Goal: Task Accomplishment & Management: Manage account settings

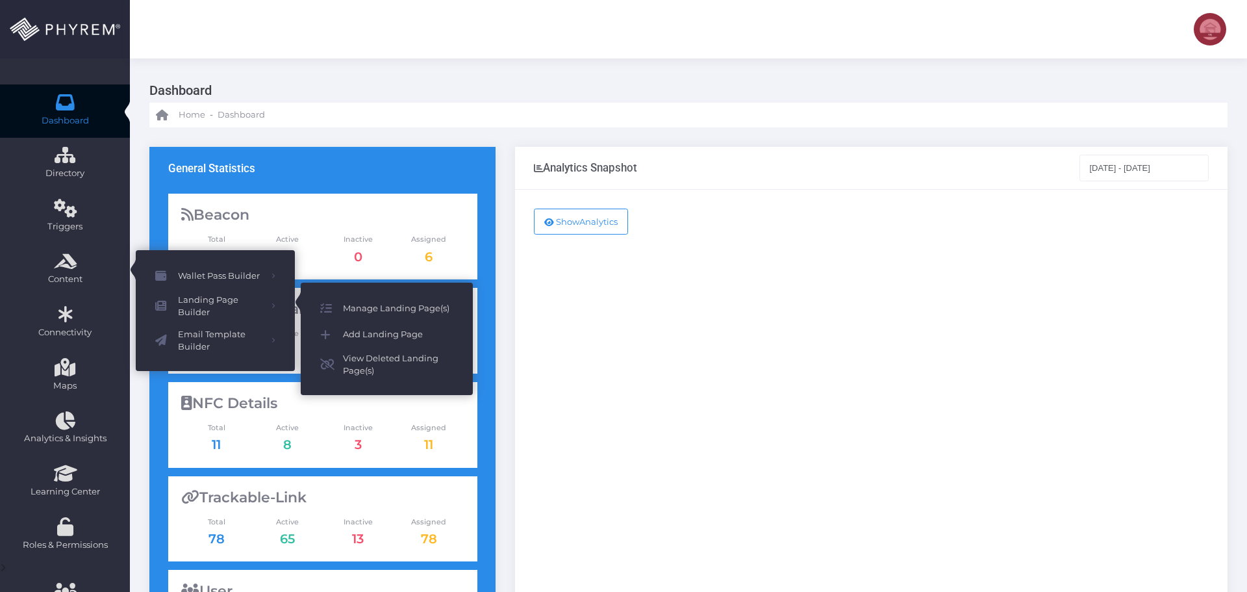
click at [394, 307] on span "Manage Landing Page(s)" at bounding box center [398, 308] width 110 height 17
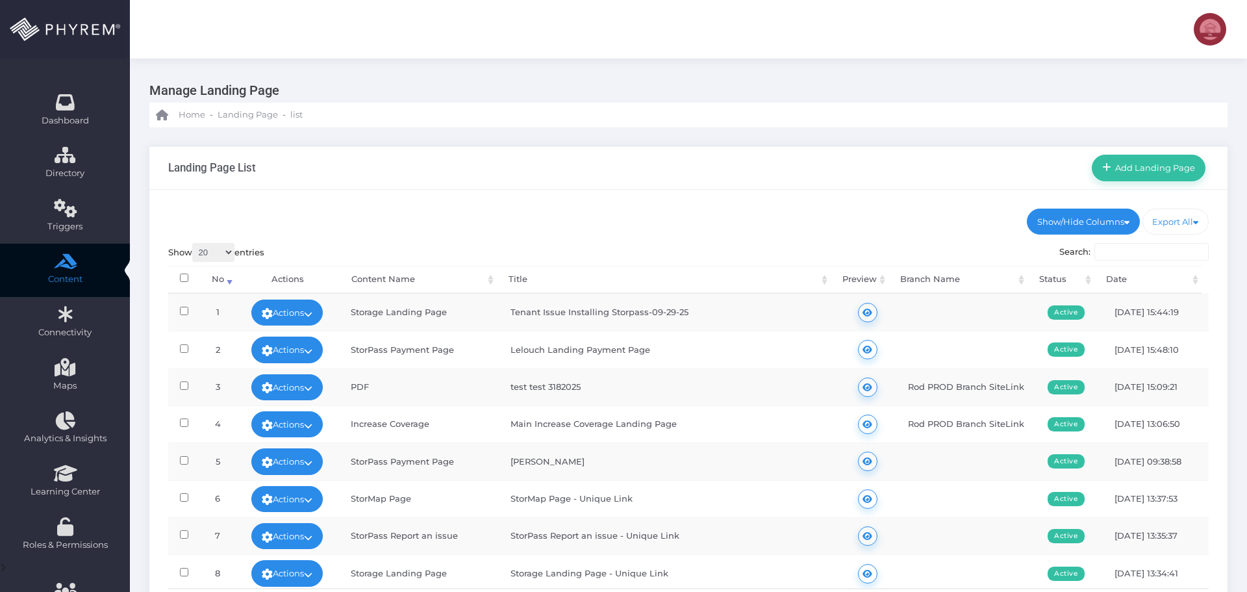
click at [1119, 254] on input "Search:" at bounding box center [1152, 252] width 114 height 18
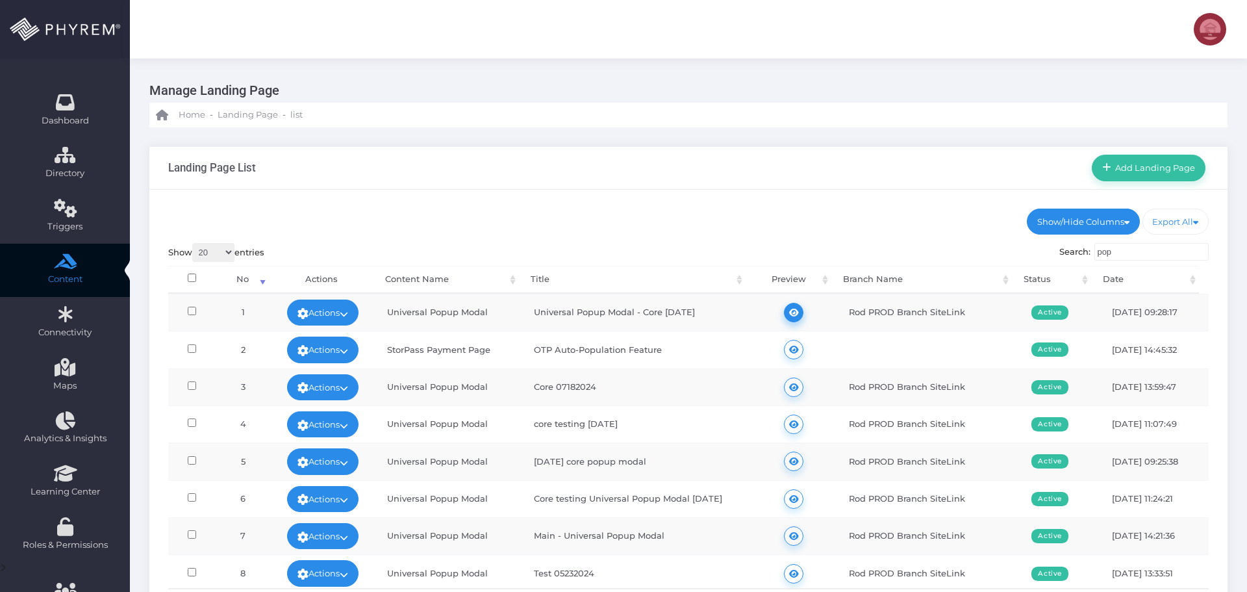
type input "pop"
click at [789, 312] on icon at bounding box center [794, 312] width 10 height 0
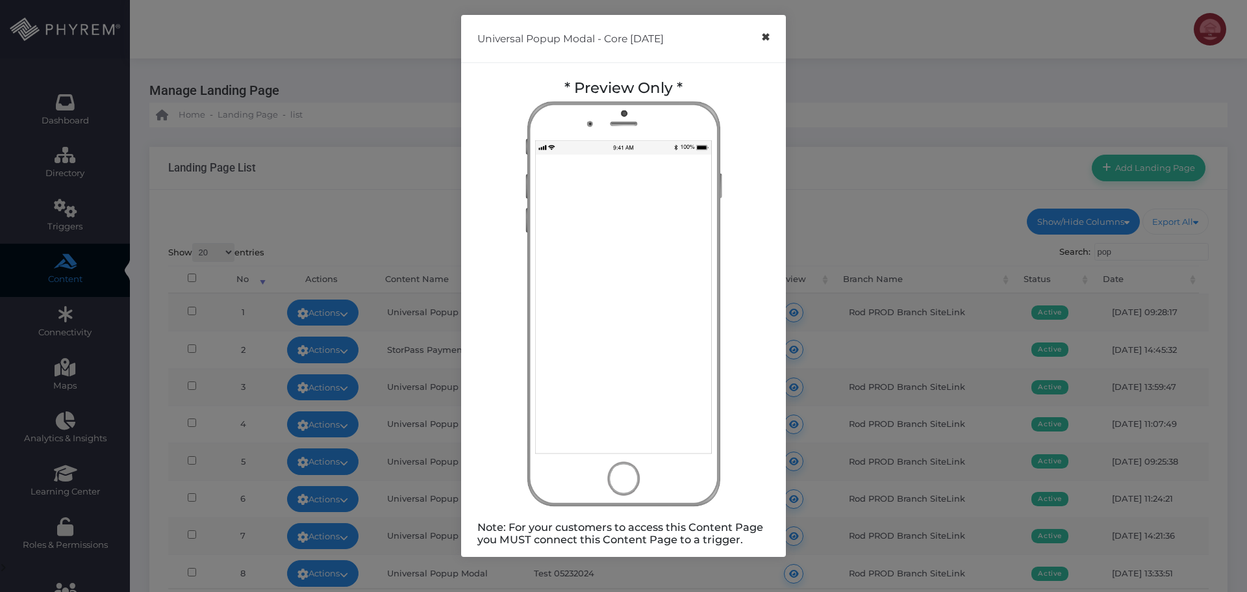
click at [768, 36] on button "×" at bounding box center [765, 37] width 25 height 29
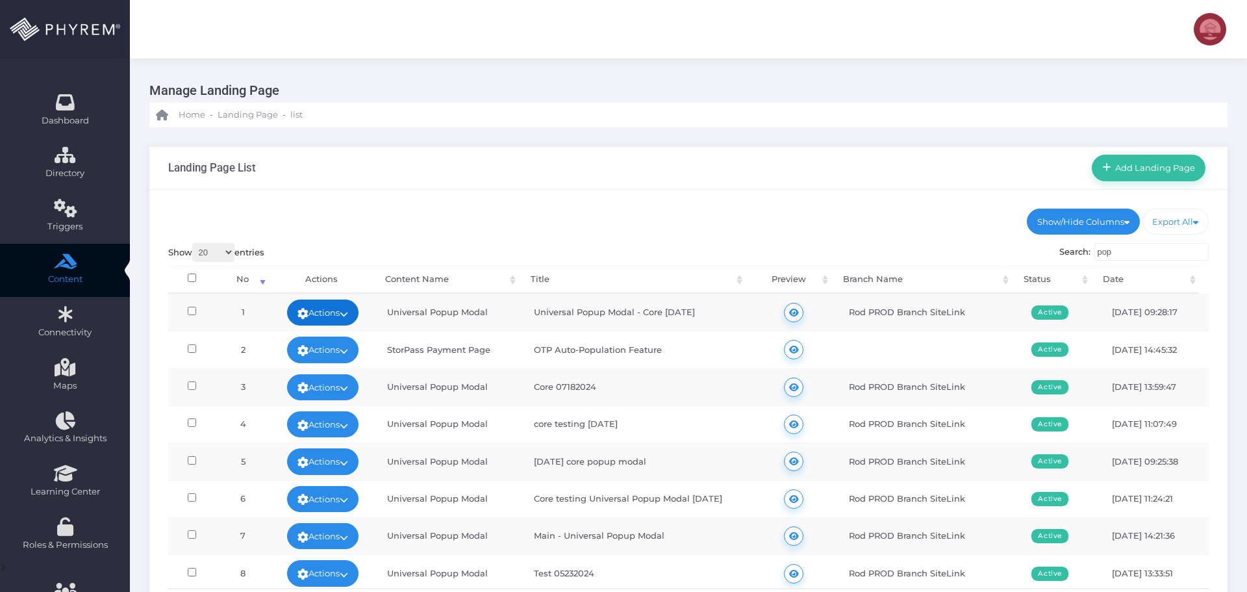
click at [326, 316] on link "Actions" at bounding box center [322, 312] width 71 height 26
click at [318, 336] on link "Edit" at bounding box center [319, 342] width 84 height 25
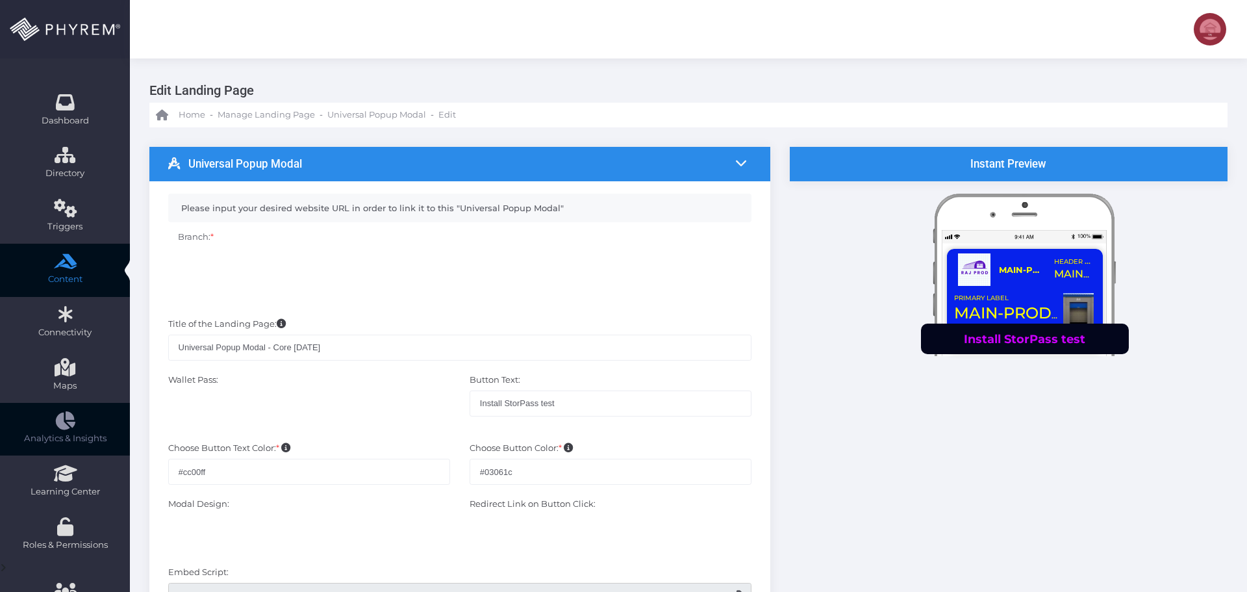
type textarea "<script src="https://phyrem.com//public/customer_popup/pass_include.js?rand=139…"
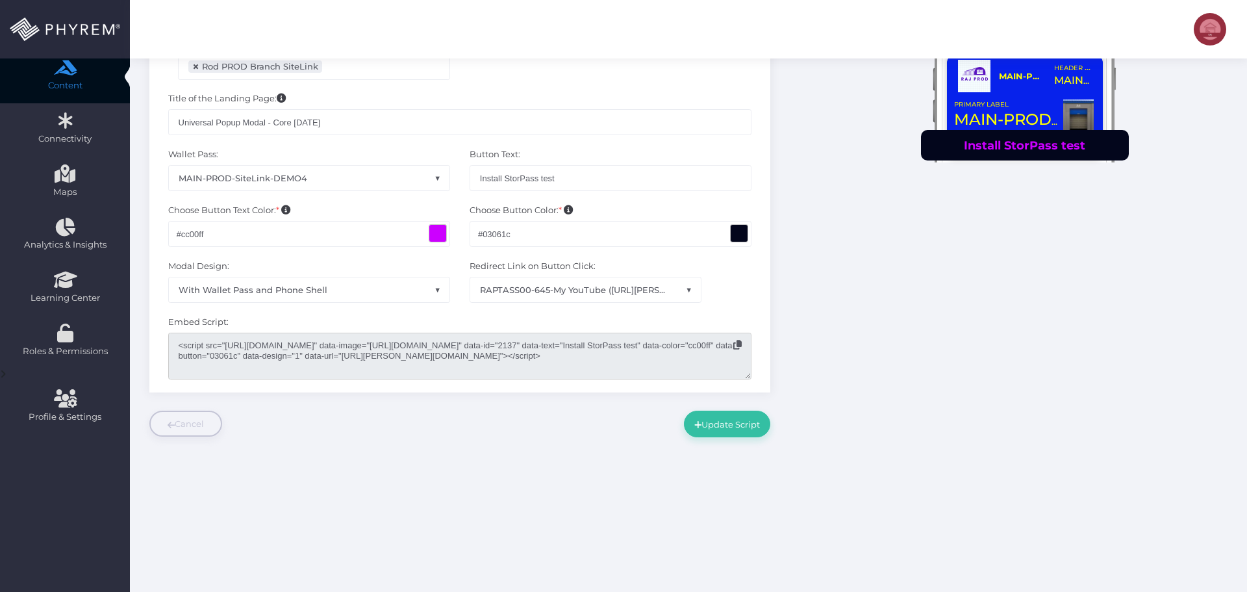
scroll to position [195, 0]
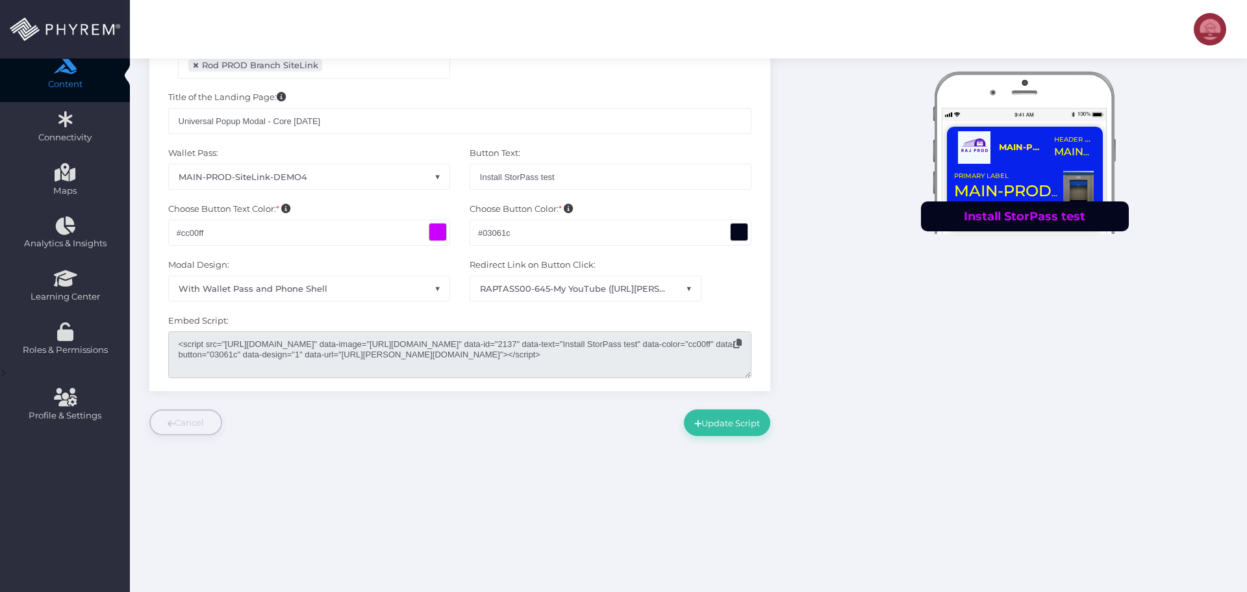
click at [739, 342] on icon at bounding box center [737, 343] width 8 height 9
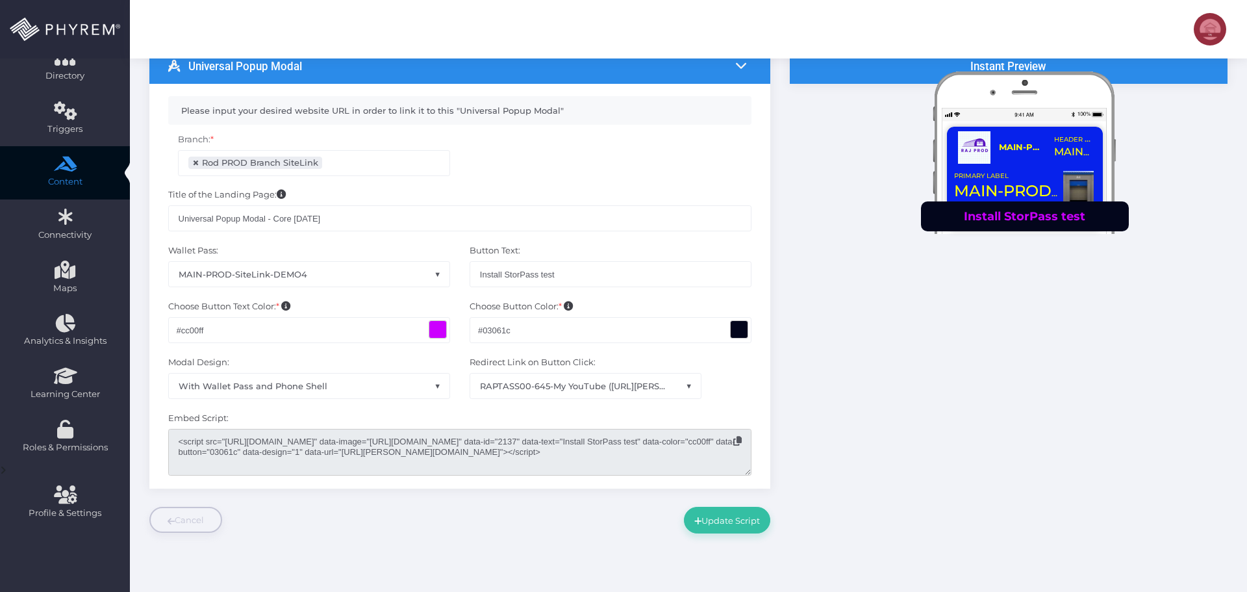
scroll to position [65, 0]
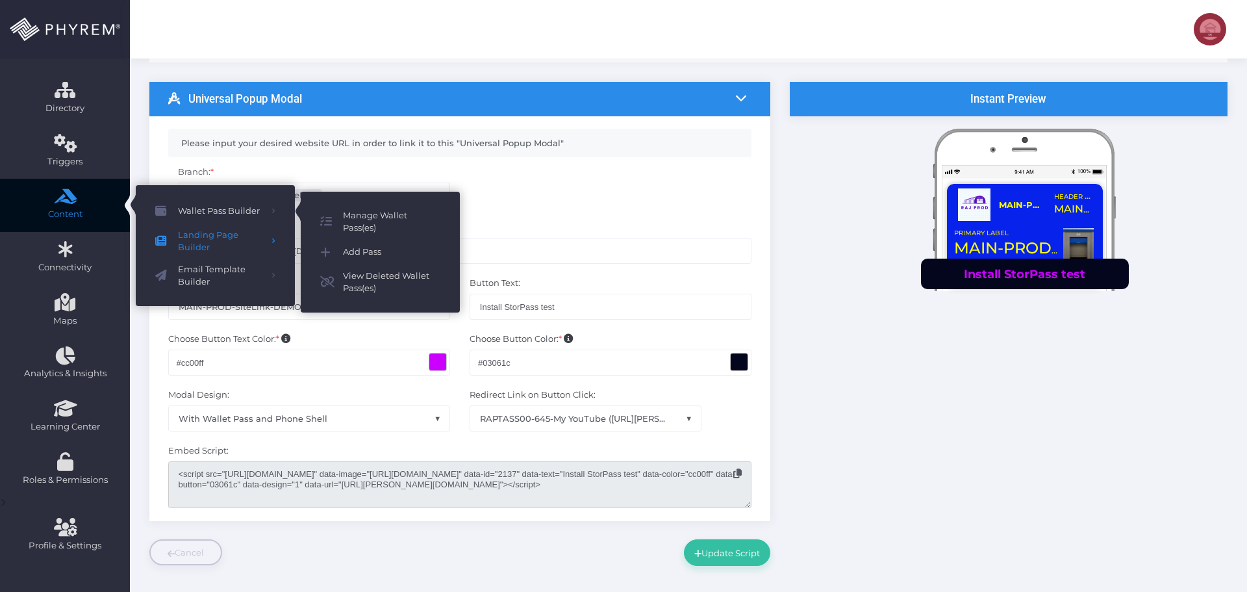
click at [379, 220] on span "Manage Wallet Pass(es)" at bounding box center [391, 221] width 97 height 25
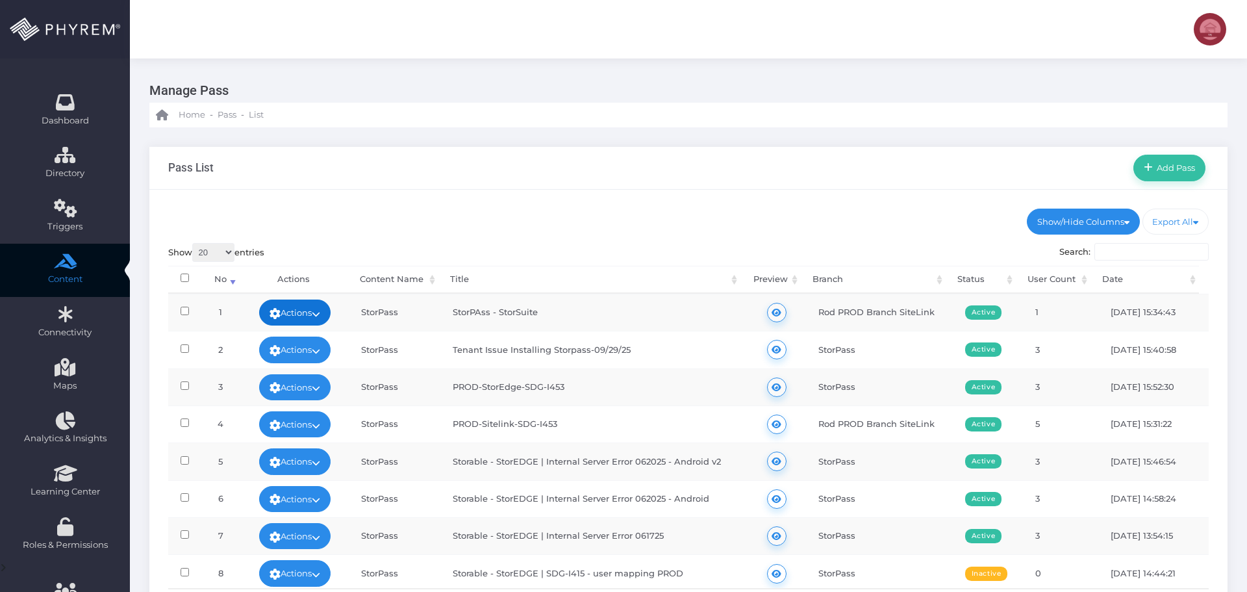
click at [320, 314] on icon at bounding box center [316, 314] width 8 height 0
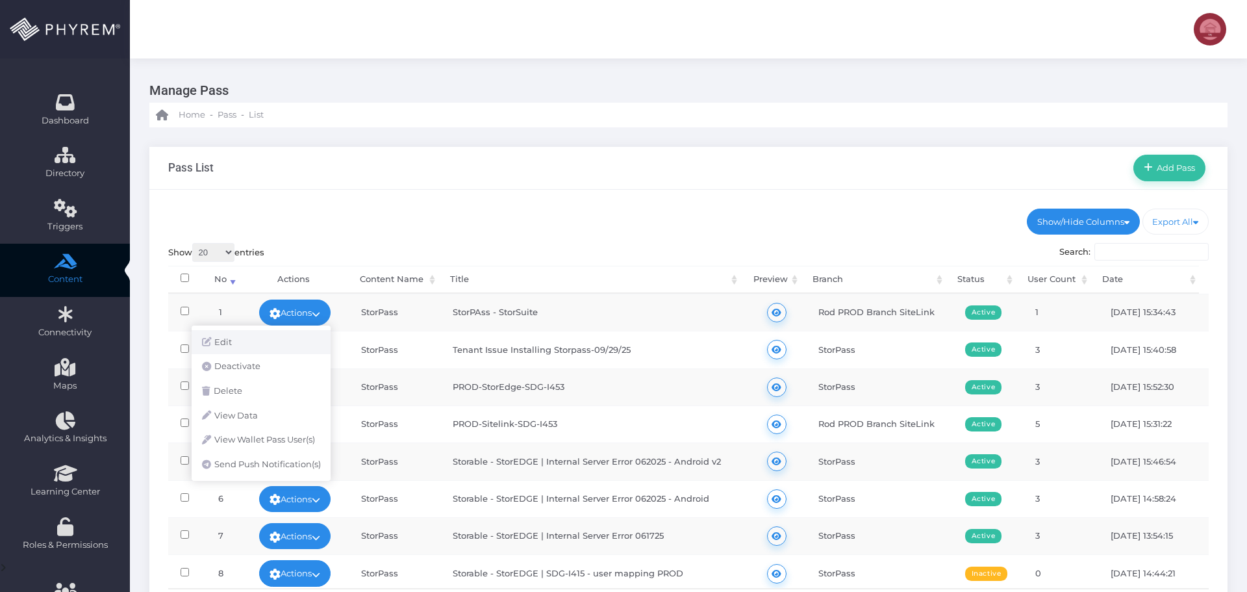
click at [257, 342] on link "Edit" at bounding box center [261, 342] width 139 height 25
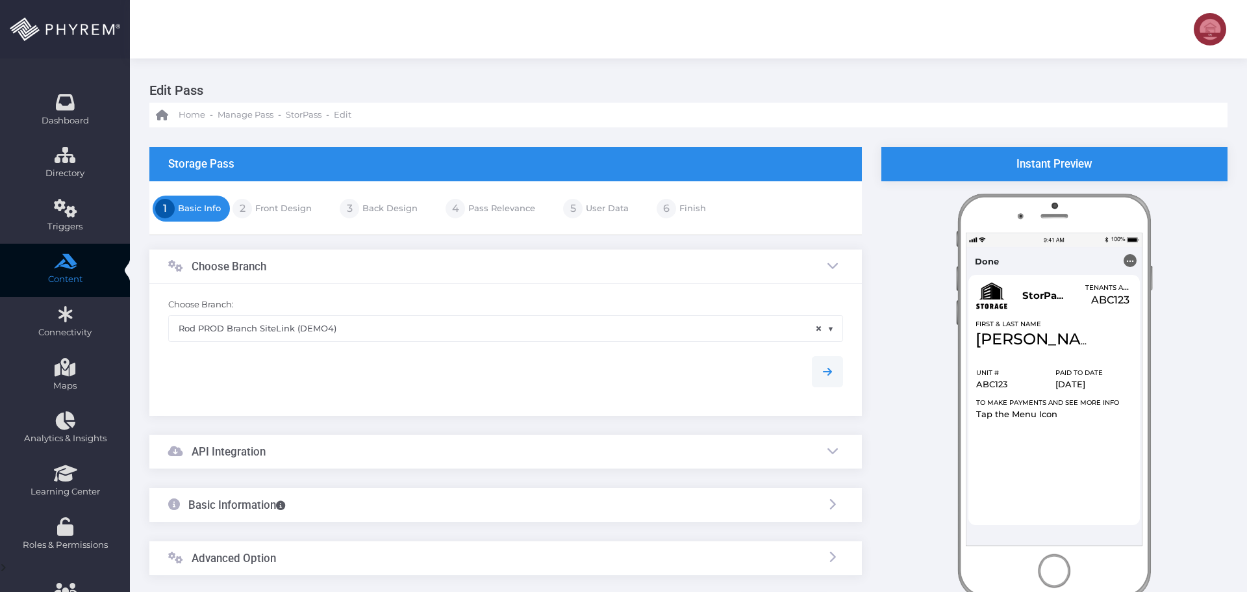
click at [387, 210] on link "Back Design" at bounding box center [388, 208] width 58 height 21
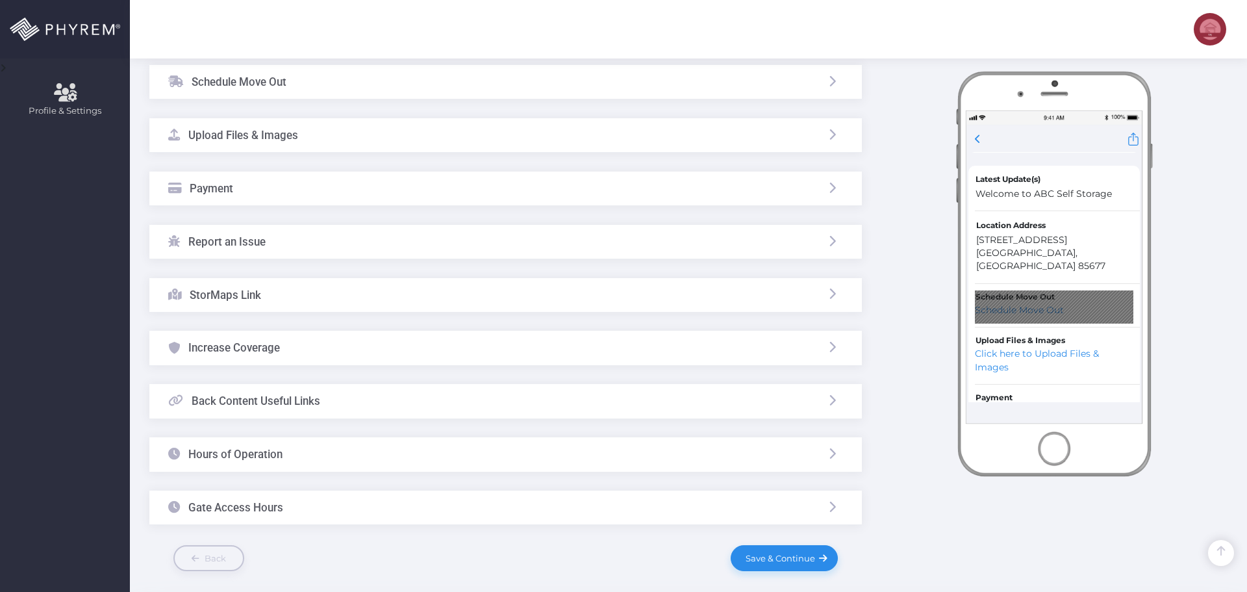
scroll to position [520, 0]
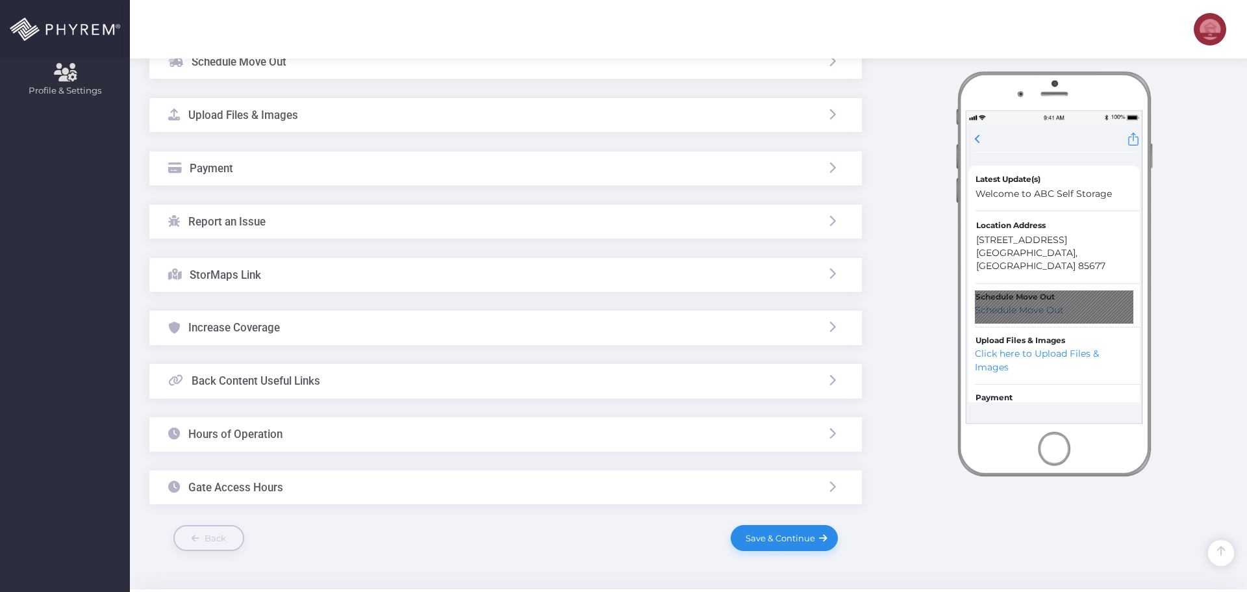
click at [337, 329] on div "Increase Coverage" at bounding box center [505, 328] width 713 height 34
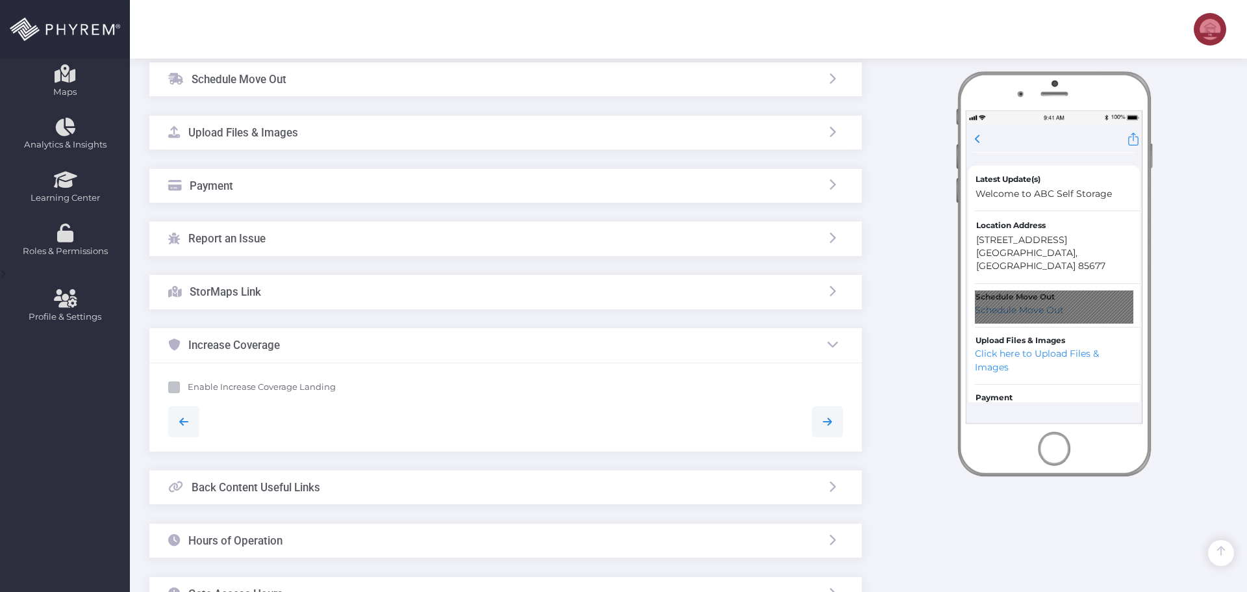
scroll to position [307, 0]
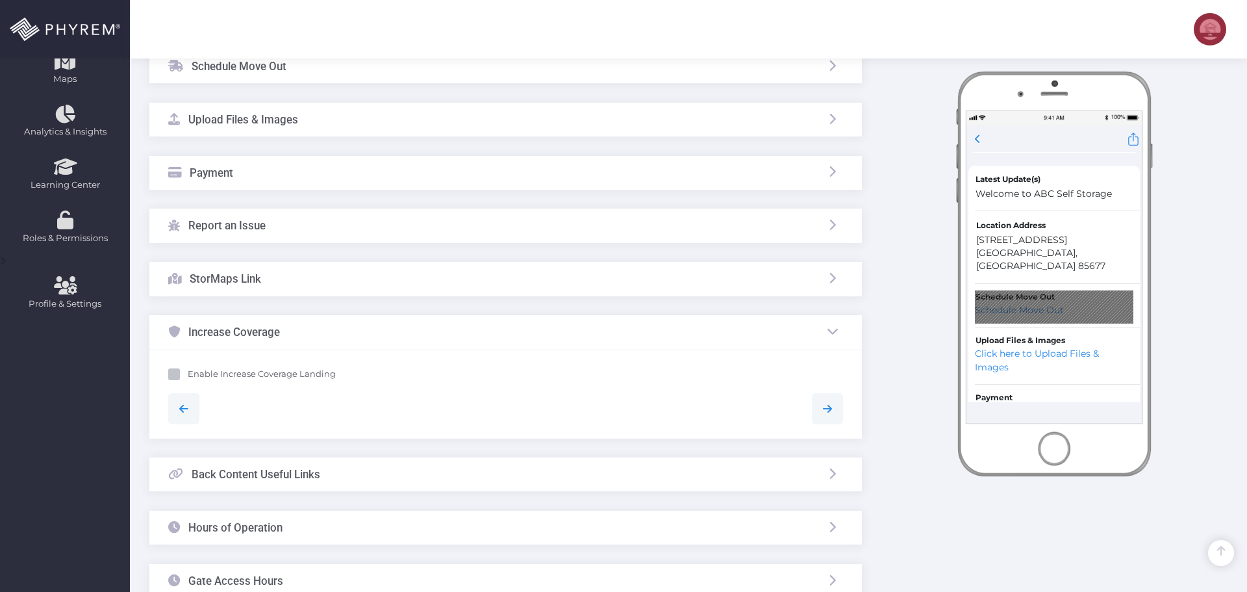
click at [367, 332] on div "Increase Coverage" at bounding box center [505, 332] width 713 height 34
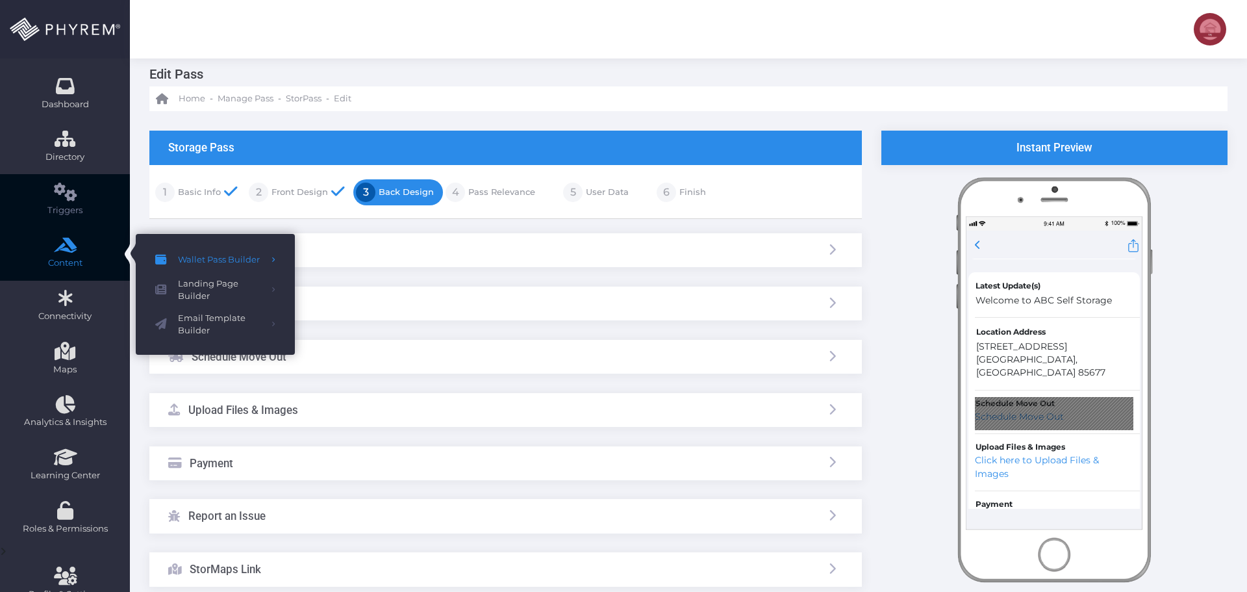
scroll to position [0, 0]
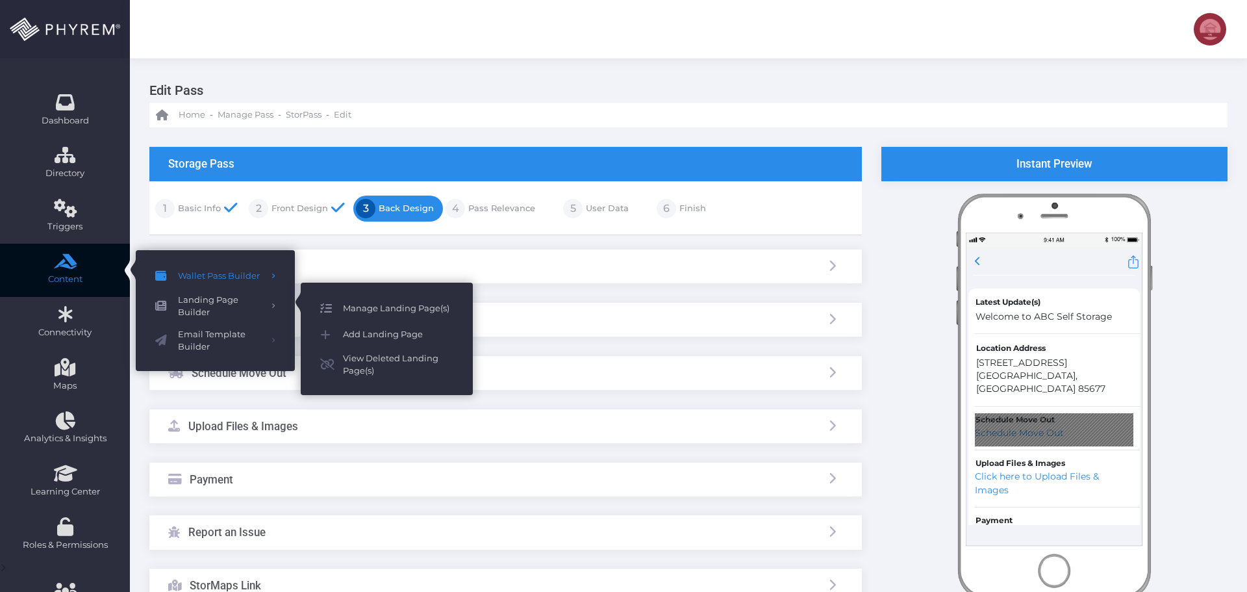
click at [403, 306] on span "Manage Landing Page(s)" at bounding box center [398, 308] width 110 height 17
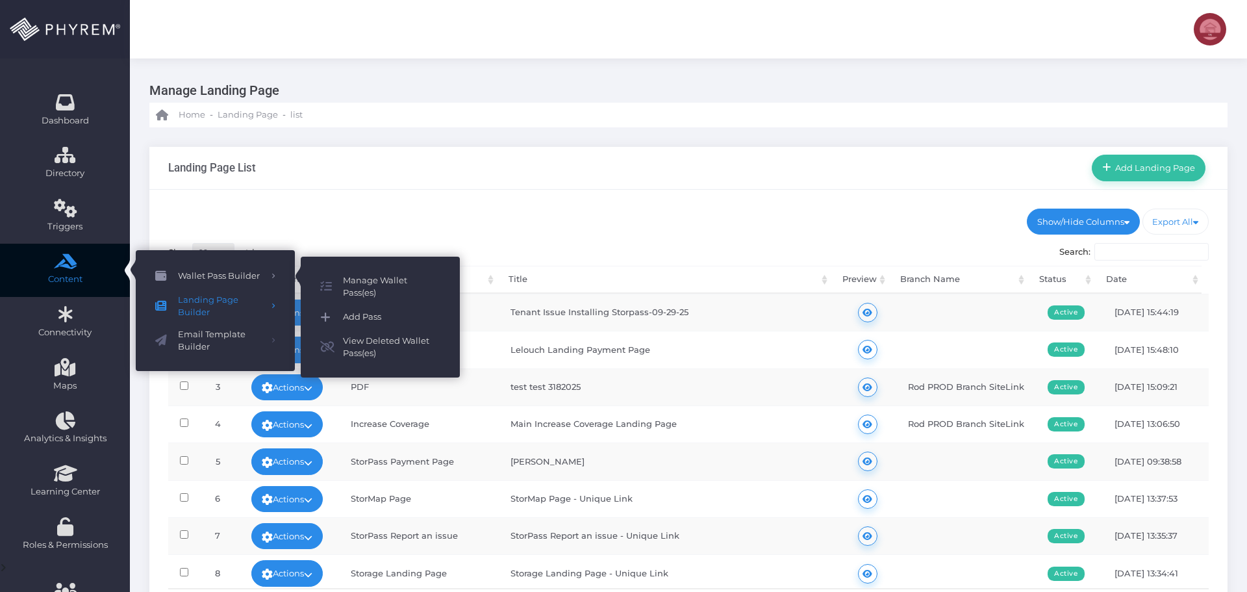
click at [364, 313] on span "Add Pass" at bounding box center [391, 317] width 97 height 17
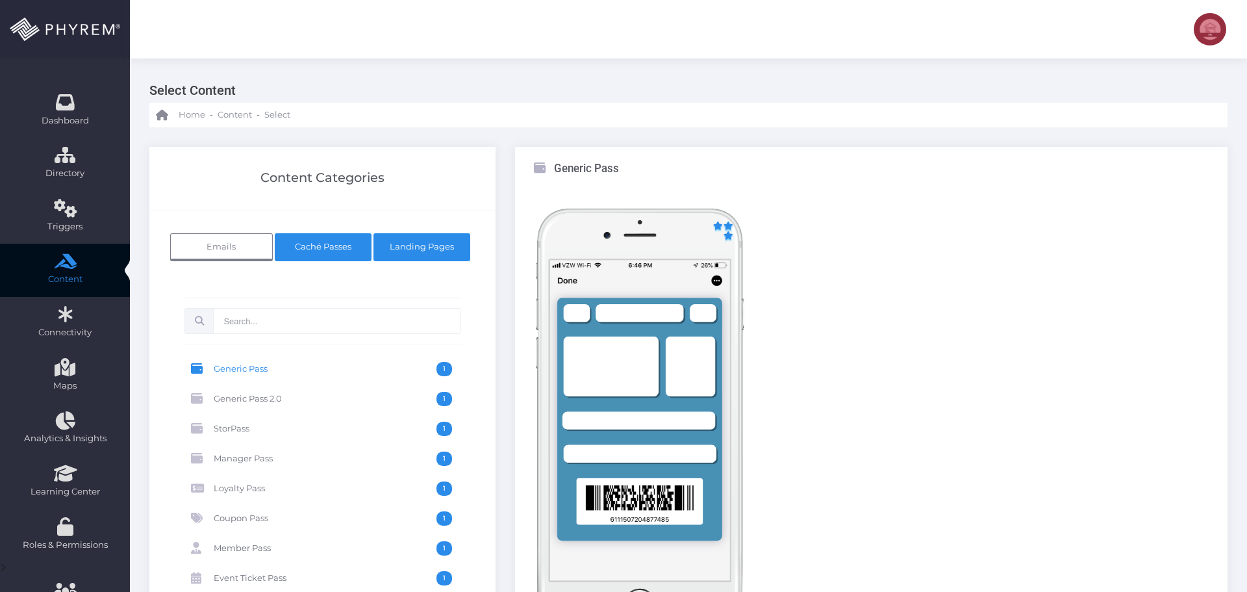
click at [408, 249] on span "Landing Pages" at bounding box center [422, 246] width 64 height 10
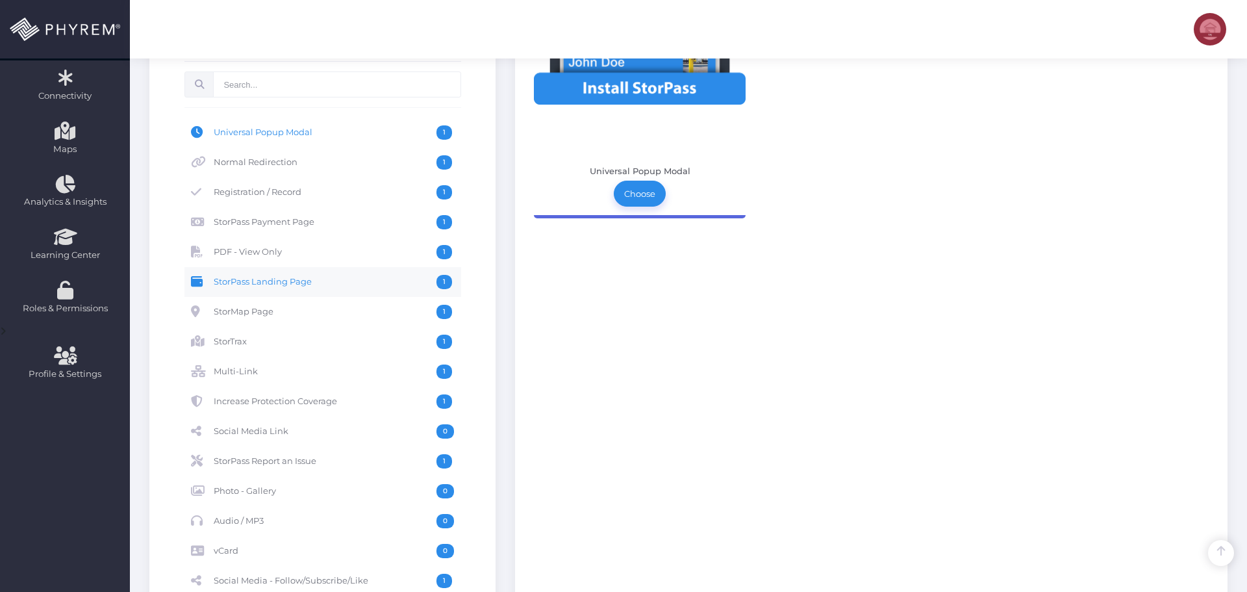
scroll to position [260, 0]
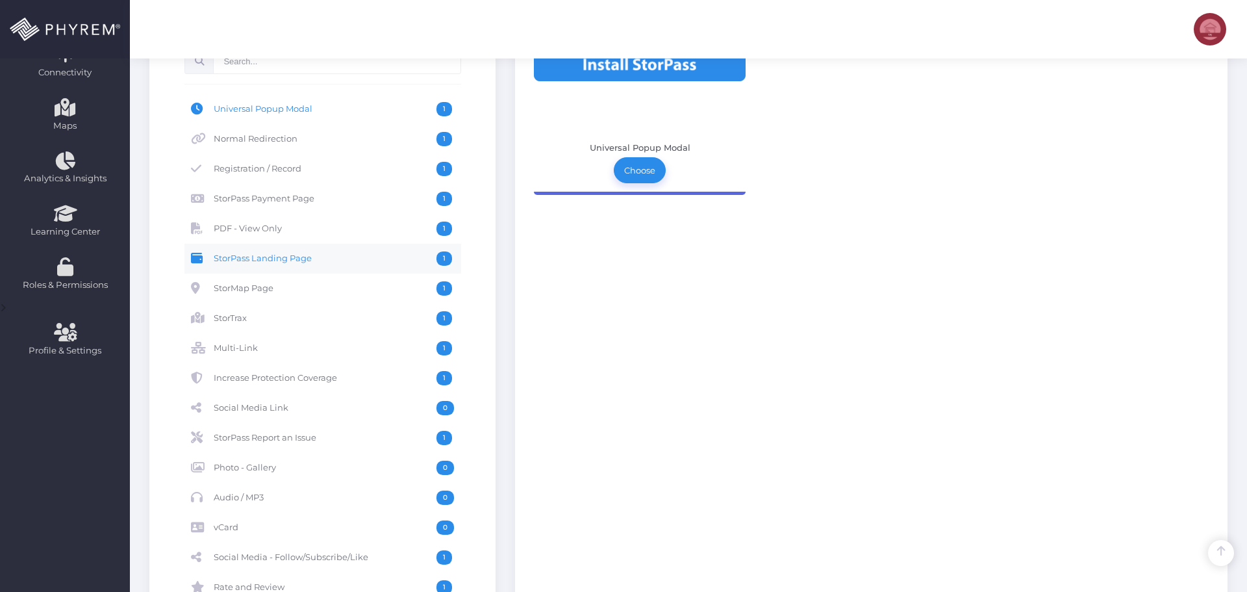
click at [314, 261] on span "StorPass Landing Page" at bounding box center [325, 258] width 223 height 14
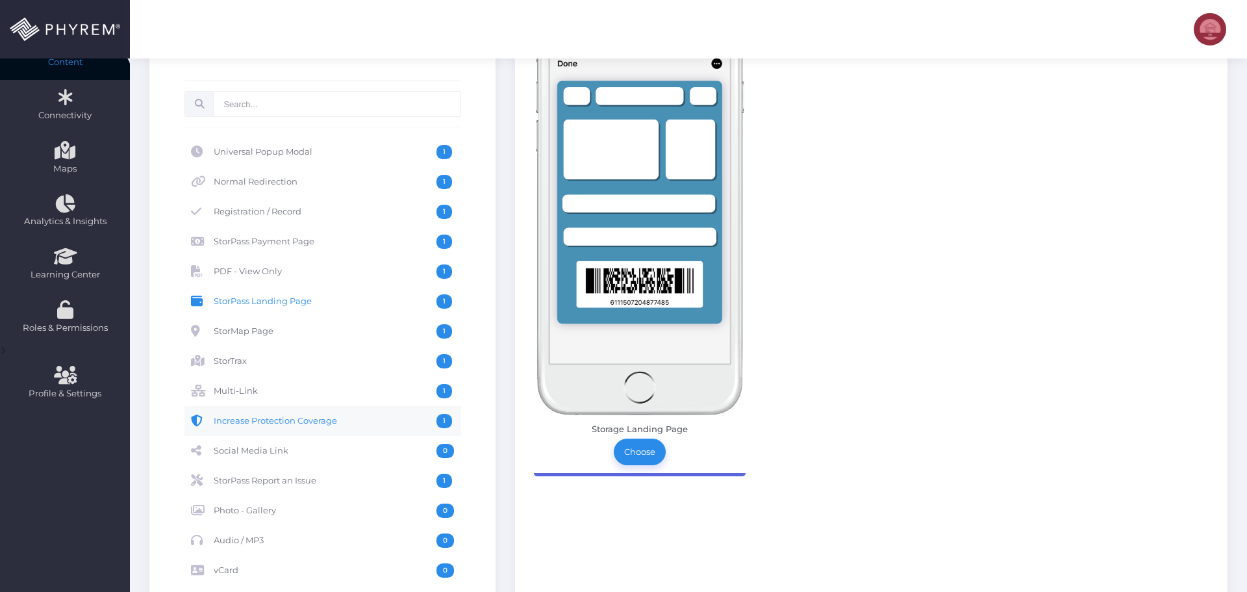
scroll to position [240, 0]
